Goal: Check status: Check status

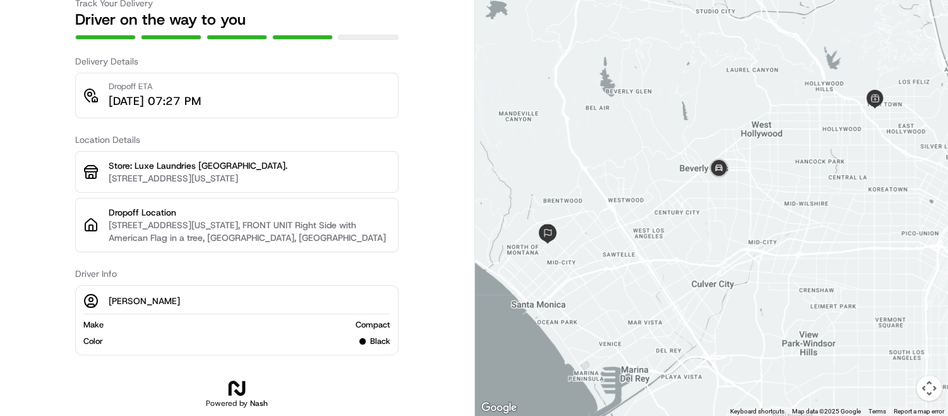
scroll to position [174, 0]
click at [933, 387] on button "Map camera controls" at bounding box center [928, 387] width 25 height 25
click at [896, 330] on button "Zoom in" at bounding box center [897, 324] width 25 height 25
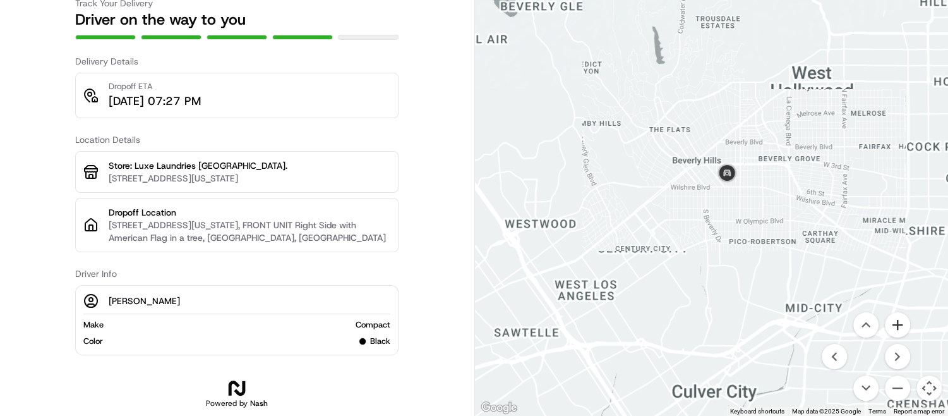
click at [896, 330] on button "Zoom in" at bounding box center [897, 324] width 25 height 25
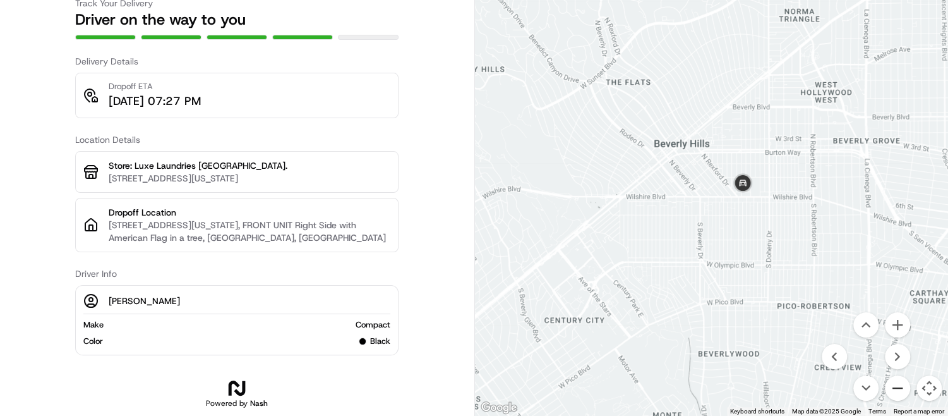
click at [894, 387] on button "Zoom out" at bounding box center [897, 387] width 25 height 25
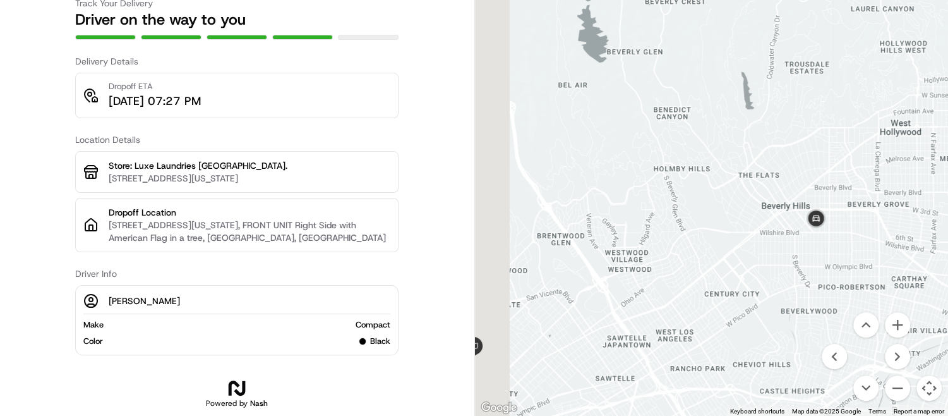
drag, startPoint x: 539, startPoint y: 191, endPoint x: 631, endPoint y: 238, distance: 102.8
click at [631, 238] on div at bounding box center [712, 175] width 474 height 479
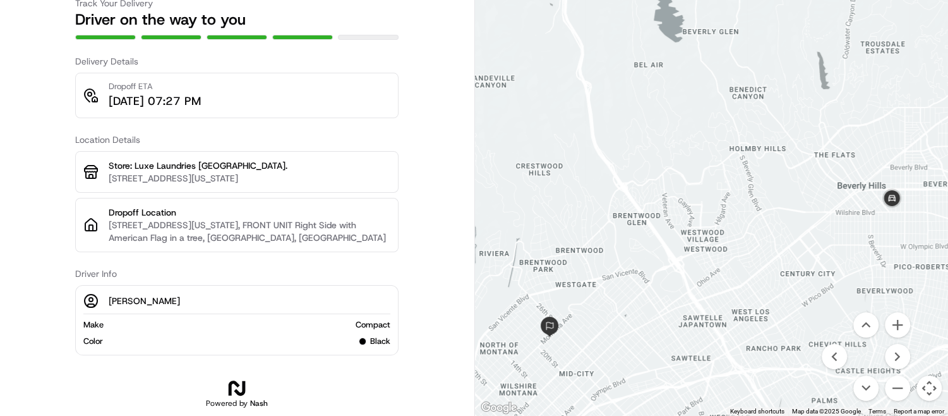
drag, startPoint x: 586, startPoint y: 308, endPoint x: 665, endPoint y: 288, distance: 81.5
click at [665, 288] on div at bounding box center [712, 175] width 474 height 479
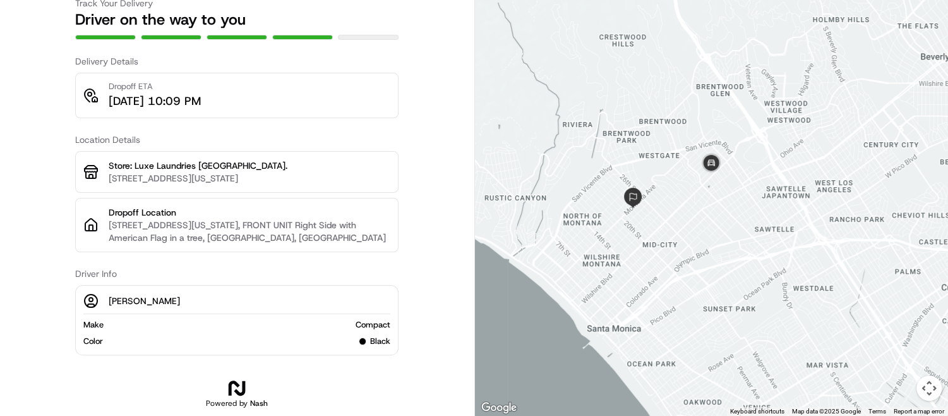
click at [934, 392] on button "Map camera controls" at bounding box center [928, 387] width 25 height 25
click at [893, 324] on button "Zoom in" at bounding box center [897, 324] width 25 height 25
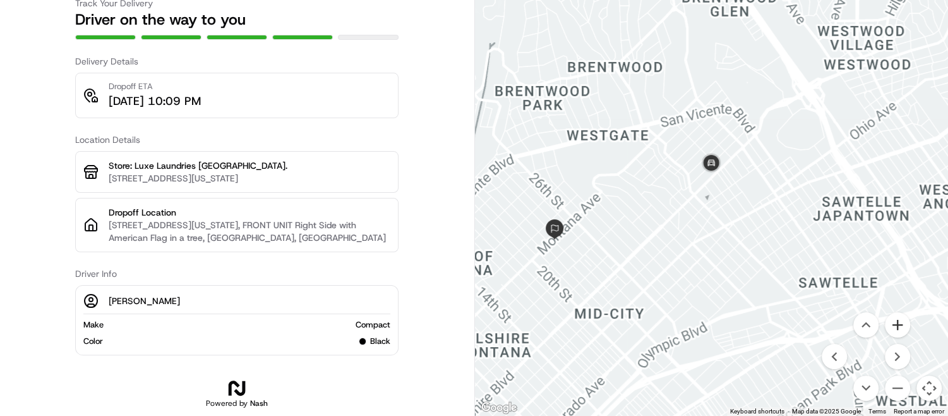
click at [893, 324] on button "Zoom in" at bounding box center [897, 324] width 25 height 25
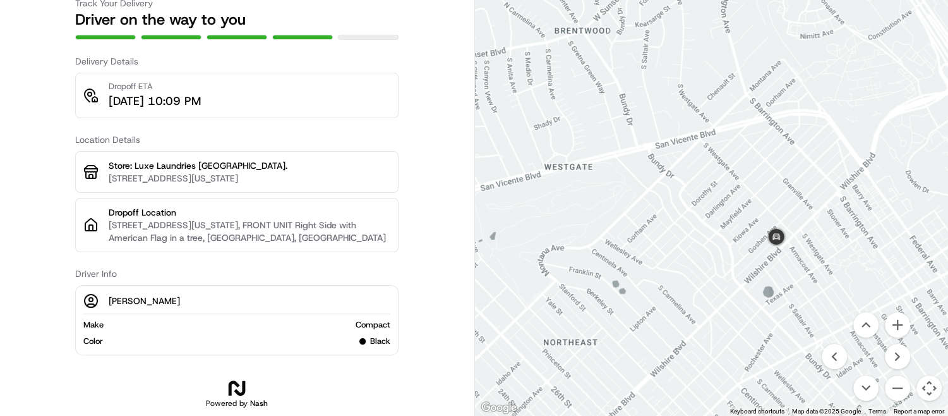
drag, startPoint x: 558, startPoint y: 164, endPoint x: 623, endPoint y: 240, distance: 100.3
click at [623, 240] on div at bounding box center [712, 175] width 474 height 479
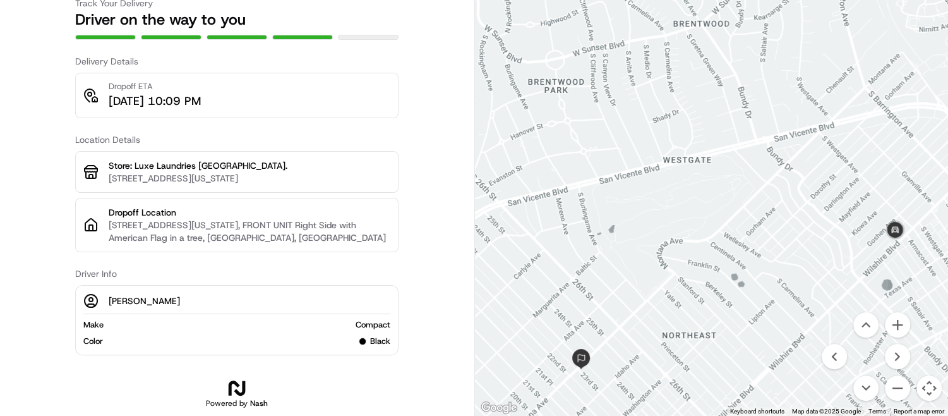
drag, startPoint x: 540, startPoint y: 224, endPoint x: 661, endPoint y: 217, distance: 120.8
click at [661, 217] on div at bounding box center [712, 175] width 474 height 479
